Goal: Information Seeking & Learning: Find contact information

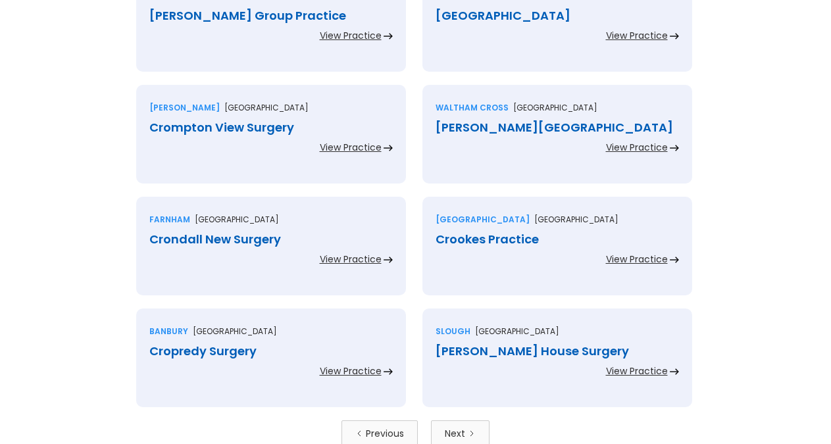
scroll to position [2745, 0]
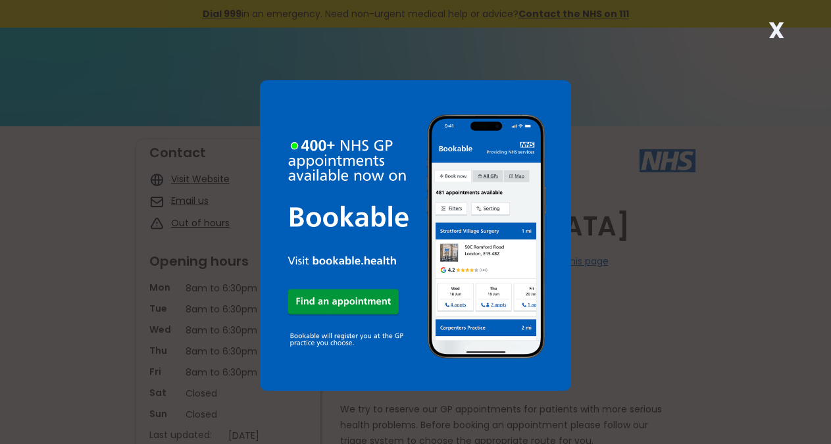
click at [774, 37] on strong "X" at bounding box center [777, 30] width 16 height 32
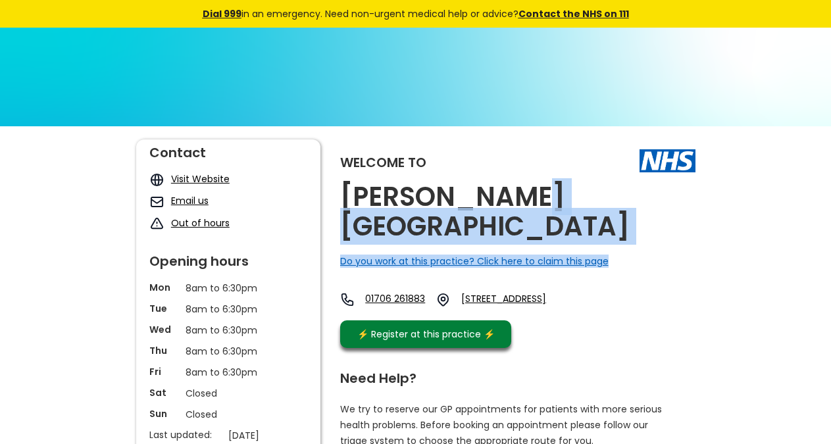
drag, startPoint x: 695, startPoint y: 205, endPoint x: 487, endPoint y: 202, distance: 208.0
click at [487, 202] on div "Welcome to Croft Shifa Health Centre Do you work at this practice? Click here t…" at bounding box center [517, 247] width 355 height 215
click at [530, 199] on h2 "Croft Shifa Health Centre" at bounding box center [517, 211] width 355 height 59
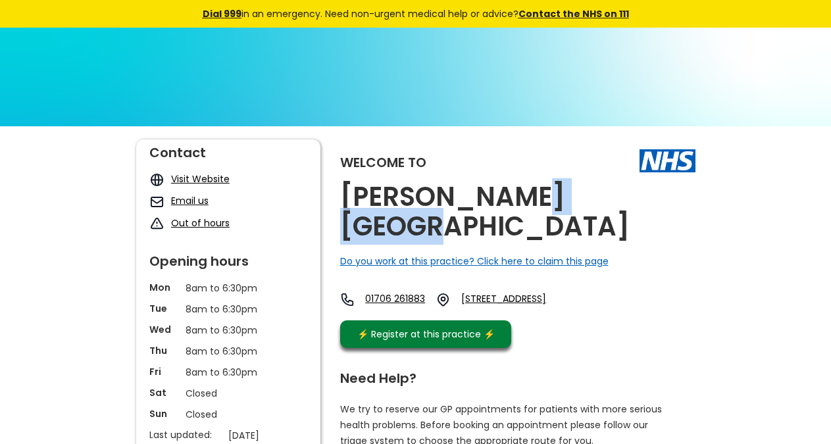
click at [530, 199] on h2 "Croft Shifa Health Centre" at bounding box center [517, 211] width 355 height 59
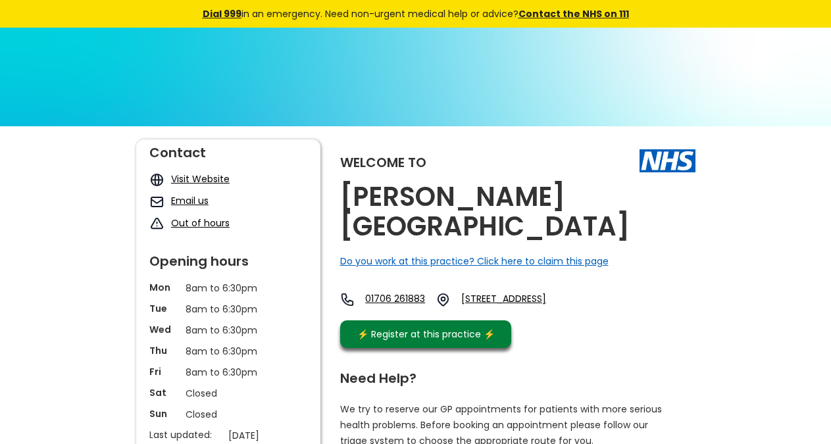
click at [530, 199] on h2 "Croft Shifa Health Centre" at bounding box center [517, 211] width 355 height 59
drag, startPoint x: 521, startPoint y: 289, endPoint x: 530, endPoint y: 292, distance: 9.8
click at [523, 292] on div "01706 261883 Belfield Road, Rochdale, Lancashire, Ol16 2up, England" at bounding box center [461, 303] width 242 height 22
copy link "Ol16 2up, E"
drag, startPoint x: 536, startPoint y: 300, endPoint x: 675, endPoint y: 265, distance: 143.3
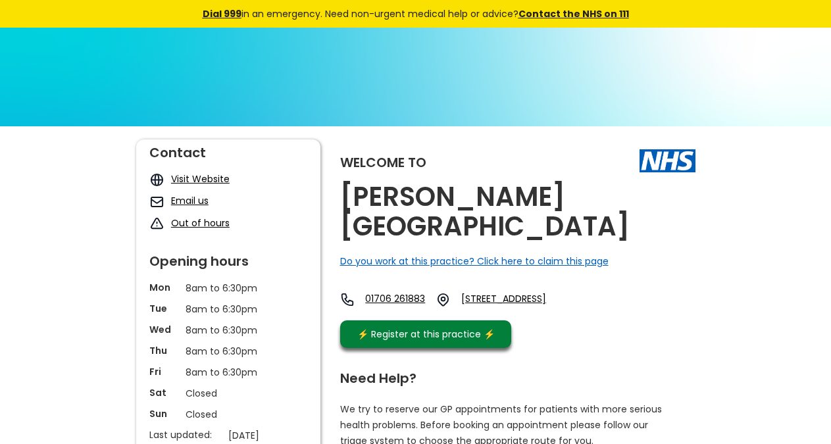
click at [675, 265] on div "Welcome to Croft Shifa Health Centre Do you work at this practice? Click here t…" at bounding box center [517, 247] width 355 height 215
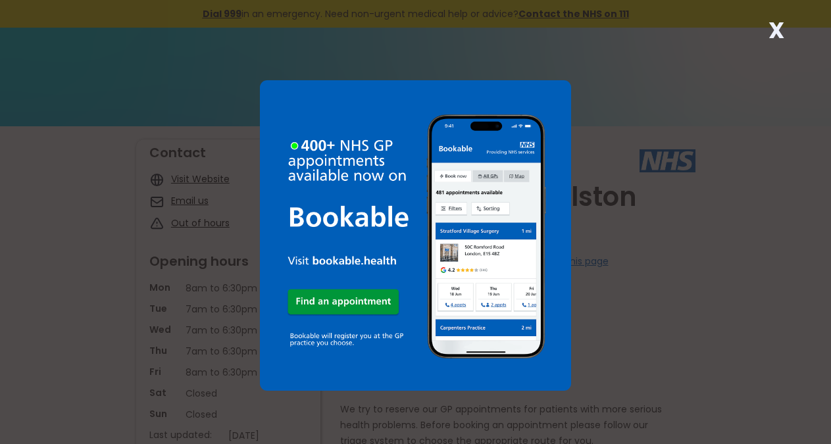
click at [780, 20] on strong "X" at bounding box center [777, 30] width 16 height 32
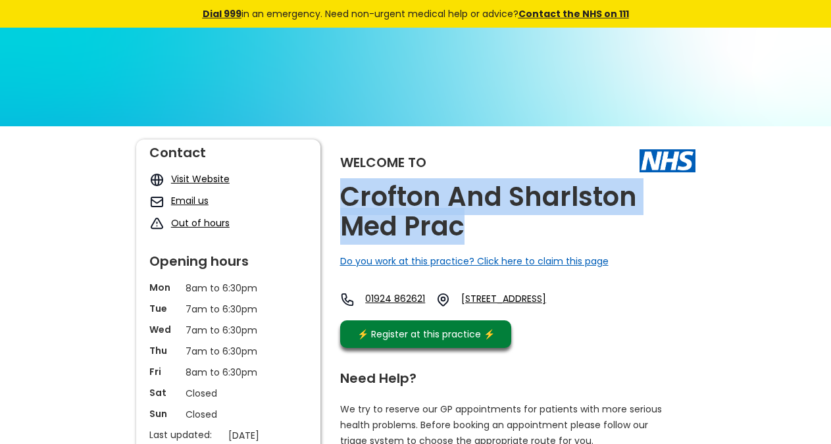
copy h2 "Crofton And Sharlston Med Prac"
drag, startPoint x: 483, startPoint y: 222, endPoint x: 340, endPoint y: 193, distance: 145.6
click at [340, 193] on h2 "Crofton And Sharlston Med Prac" at bounding box center [517, 211] width 355 height 59
copy link "Wf4 1hj, E"
drag, startPoint x: 591, startPoint y: 331, endPoint x: 195, endPoint y: 26, distance: 499.3
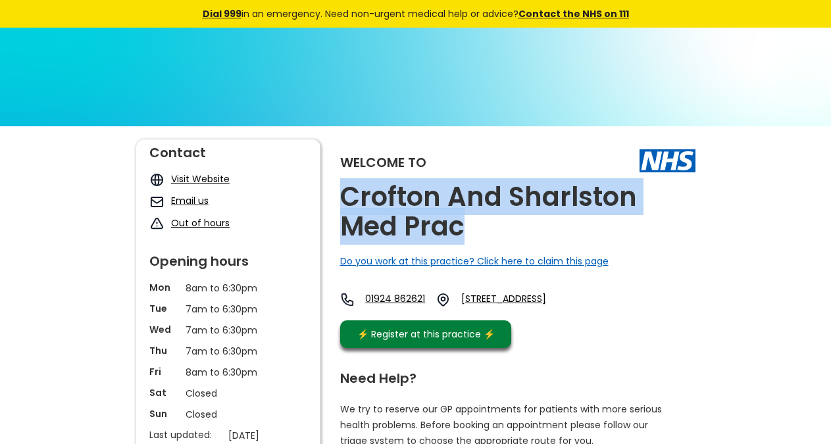
click at [556, 323] on div "Welcome to Crofton And Sharlston Med Prac Do you work at this practice? Click h…" at bounding box center [517, 247] width 355 height 215
drag, startPoint x: 480, startPoint y: 232, endPoint x: 342, endPoint y: 201, distance: 141.5
click at [342, 201] on h2 "Crofton And Sharlston Med Prac" at bounding box center [517, 211] width 355 height 59
click at [415, 218] on h2 "Crofton And Sharlston Med Prac" at bounding box center [517, 211] width 355 height 59
copy h2 "Crofton And Sharlston Med Prac"
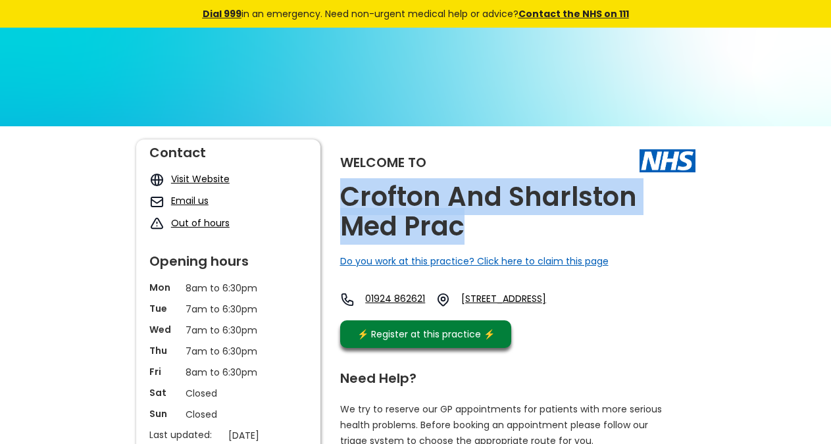
drag, startPoint x: 473, startPoint y: 232, endPoint x: 336, endPoint y: 196, distance: 141.6
drag, startPoint x: 587, startPoint y: 329, endPoint x: 557, endPoint y: 315, distance: 33.0
click at [557, 315] on div "Welcome to Crofton And Sharlston Med Prac Do you work at this practice? Click h…" at bounding box center [517, 247] width 355 height 215
copy link "Wf4 1hj"
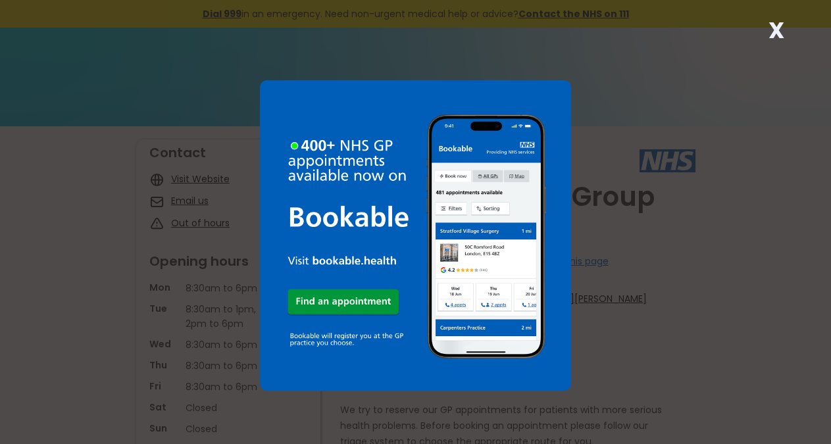
click at [775, 32] on strong "X" at bounding box center [777, 30] width 16 height 32
click at [773, 32] on strong "X" at bounding box center [777, 30] width 16 height 32
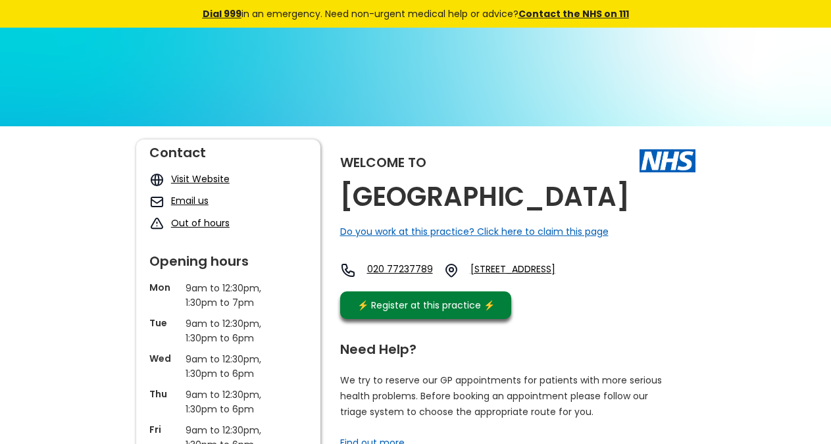
copy div "[GEOGRAPHIC_DATA]"
drag, startPoint x: 709, startPoint y: 201, endPoint x: 313, endPoint y: 4, distance: 442.3
copy link "W2 1nd,"
drag, startPoint x: 582, startPoint y: 291, endPoint x: 550, endPoint y: 288, distance: 31.8
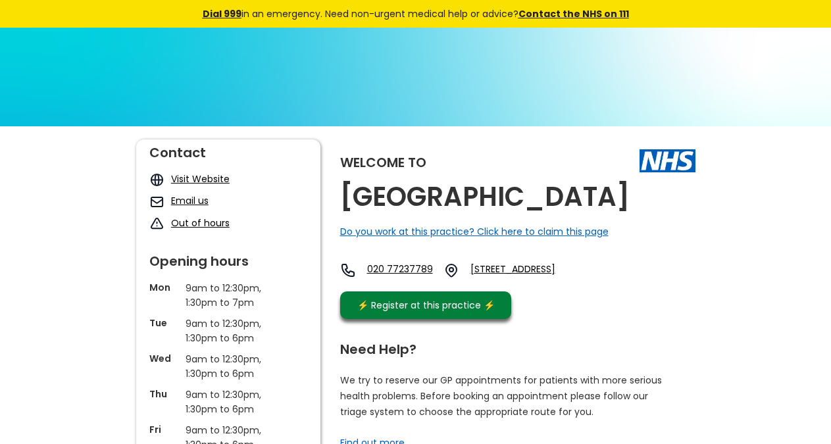
click at [550, 285] on div "020 77237789 [STREET_ADDRESS]" at bounding box center [471, 274] width 262 height 22
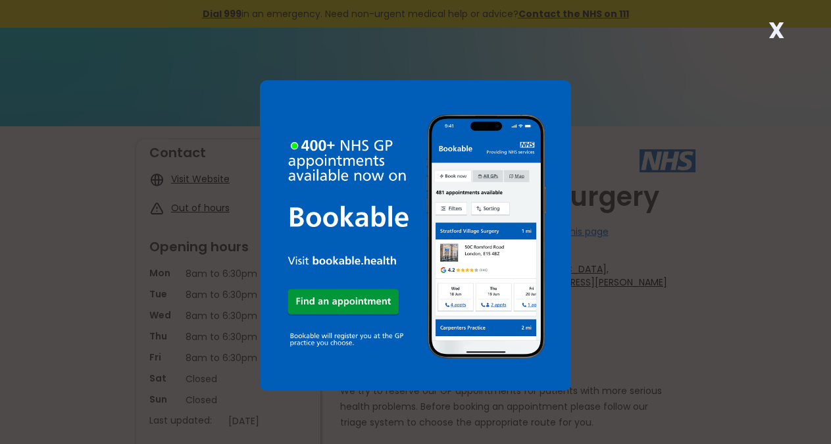
click at [773, 29] on strong "X" at bounding box center [777, 30] width 16 height 32
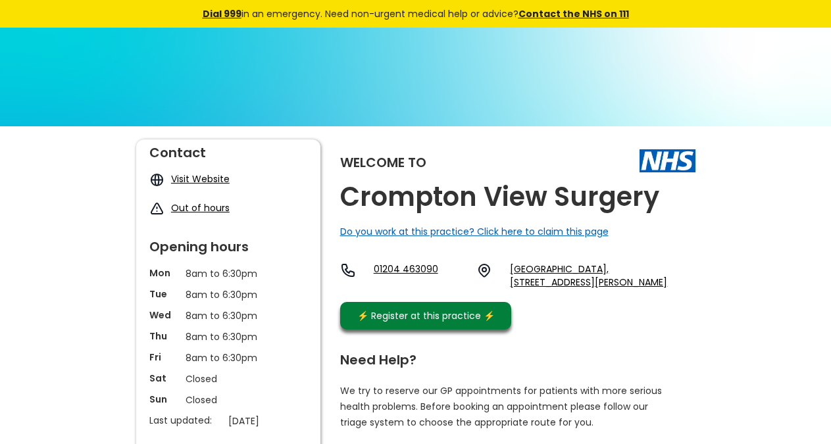
click at [673, 195] on div "Welcome to Crompton View Surgery Do you work at this practice? Click here to cl…" at bounding box center [517, 238] width 355 height 197
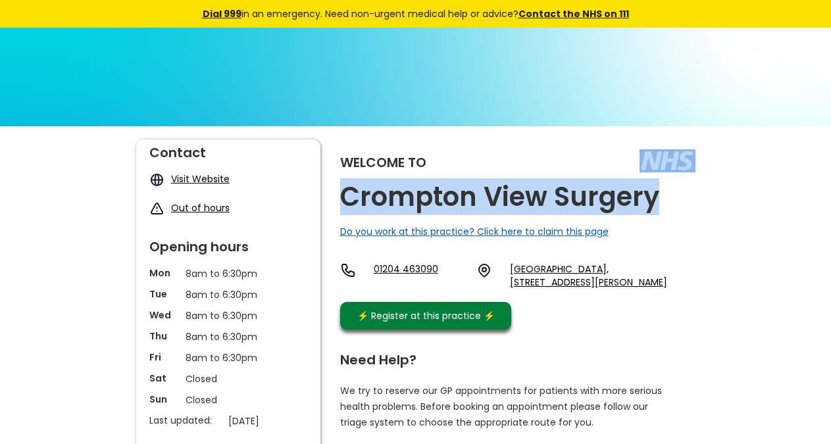
copy div "Crompton View Surgery"
drag, startPoint x: 666, startPoint y: 196, endPoint x: 655, endPoint y: 209, distance: 16.9
click at [655, 209] on div "Welcome to Crompton View Surgery Do you work at this practice? Click here to cl…" at bounding box center [517, 238] width 355 height 197
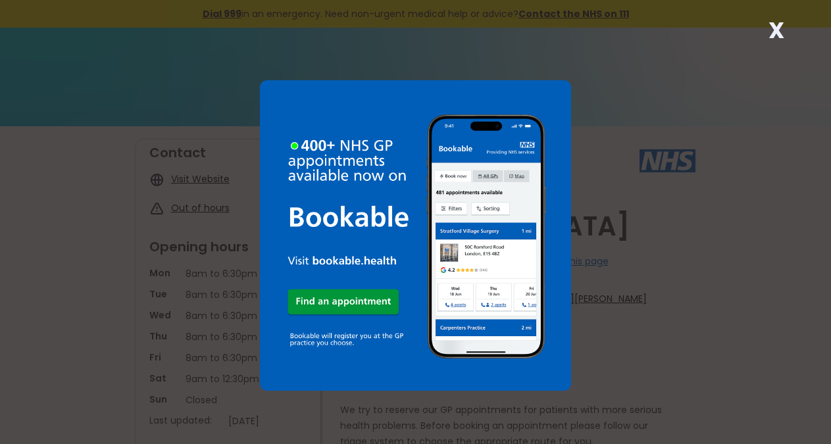
click at [782, 32] on strong "X" at bounding box center [777, 30] width 16 height 32
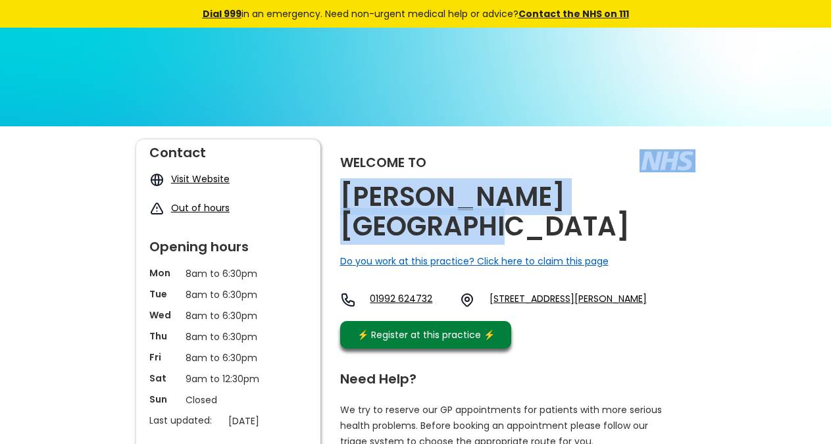
copy div "Cromwell Medical Centre"
drag, startPoint x: 674, startPoint y: 202, endPoint x: 671, endPoint y: 209, distance: 8.0
click at [671, 209] on div "Welcome to Cromwell Medical Centre Do you work at this practice? Click here to …" at bounding box center [517, 248] width 355 height 216
copy link "En7 5dl"
drag, startPoint x: 638, startPoint y: 298, endPoint x: 604, endPoint y: 293, distance: 34.0
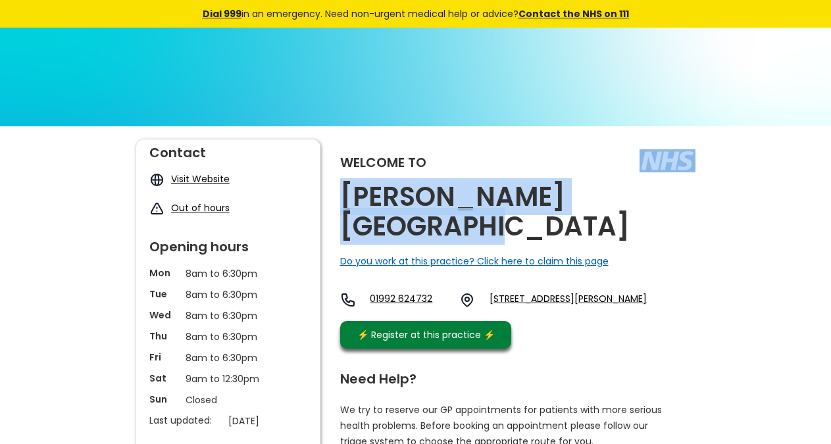
click at [604, 293] on div "Welcome to Cromwell Medical Centre Do you work at this practice? Click here to …" at bounding box center [517, 248] width 355 height 216
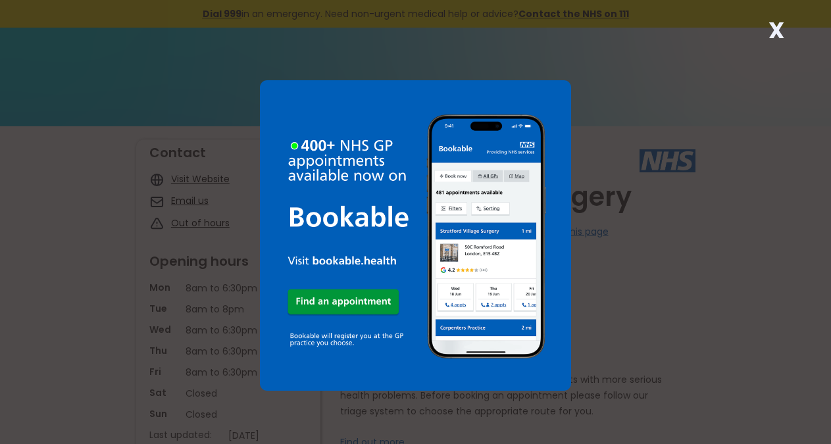
click at [776, 28] on strong "X" at bounding box center [777, 30] width 16 height 32
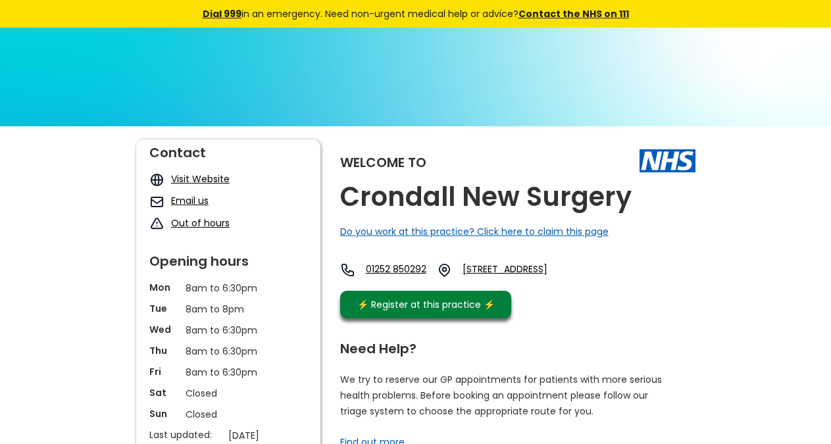
click at [660, 199] on div "Welcome to Crondall New Surgery Do you work at this practice? Click here to cla…" at bounding box center [517, 233] width 355 height 186
click at [644, 201] on div "Welcome to Crondall New Surgery Do you work at this practice? Click here to cla…" at bounding box center [517, 233] width 355 height 186
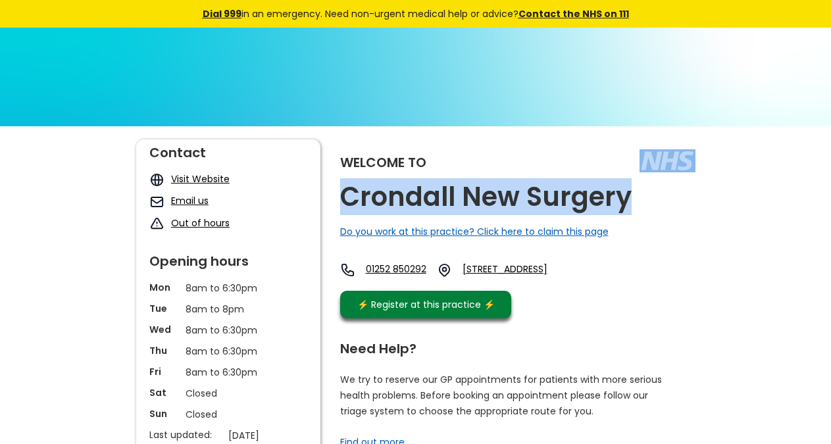
copy div "Crondall New Surgery"
drag, startPoint x: 634, startPoint y: 202, endPoint x: 626, endPoint y: 207, distance: 9.1
click at [626, 207] on div "Welcome to Crondall New Surgery Do you work at this practice? Click here to cla…" at bounding box center [517, 233] width 355 height 186
drag, startPoint x: 578, startPoint y: 301, endPoint x: 569, endPoint y: 288, distance: 16.5
click at [569, 288] on div "Welcome to Crondall New Surgery Do you work at this practice? Click here to cla…" at bounding box center [517, 233] width 355 height 186
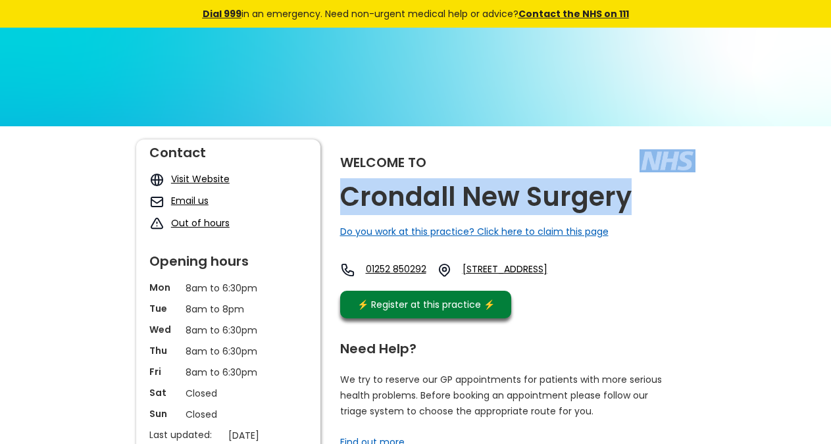
copy link "Gu10 5rf,"
drag, startPoint x: 581, startPoint y: 301, endPoint x: 541, endPoint y: 292, distance: 41.2
click at [541, 292] on div "Welcome to Crondall New Surgery Do you work at this practice? Click here to cla…" at bounding box center [517, 233] width 355 height 186
